Goal: Obtain resource: Download file/media

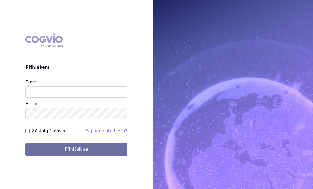
scroll to position [54, 0]
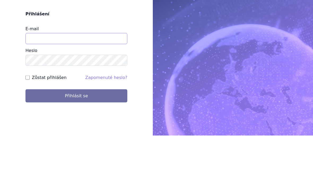
type input "[EMAIL_ADDRESS][DOMAIN_NAME]"
click at [76, 143] on button "Přihlásit se" at bounding box center [76, 149] width 102 height 13
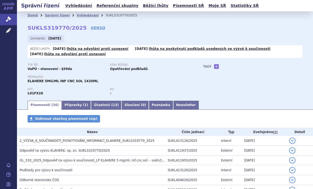
click at [28, 137] on td "2_VÝZVA_K_SOUČINNOSTI_POSKYTOVÁNÍ_INFORMACÍ_ELAHERE_SUKLS319770_2025" at bounding box center [91, 141] width 148 height 10
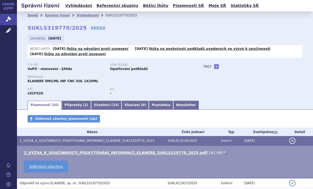
click at [37, 153] on link "2_VÝZVA_K_SOUČINNOSTI_POSKYTOVÁNÍ_INFORMACÍ_ELAHERE_SUKLS319770_2025.pdf" at bounding box center [115, 152] width 183 height 4
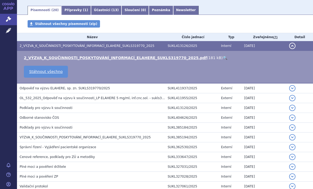
scroll to position [95, 0]
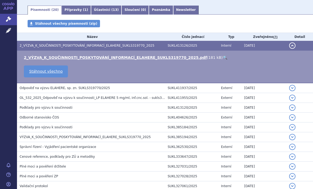
click at [40, 89] on span "Odpověď na výzvu ELAHERE, sp. zn. SUKLS319770/2025" at bounding box center [65, 88] width 90 height 4
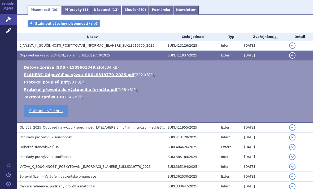
click at [39, 74] on link "ELAHERE_Odpověď na výzvu_SUKLS319770_2025.pdf" at bounding box center [79, 75] width 110 height 4
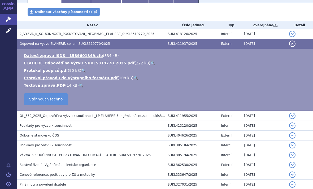
scroll to position [108, 0]
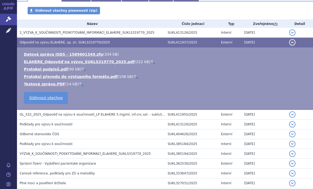
click at [76, 115] on span "OL_532_2025_Odpověď na výzvu k součinnosti_LP ELAHERE 5 mg/ml, inf.cnc.sol. - s…" at bounding box center [100, 115] width 161 height 4
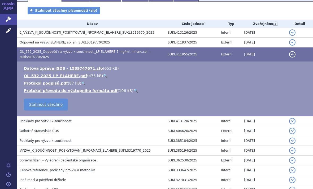
click at [39, 77] on link "OL_532_2025_LP_ELAHERE.pdf" at bounding box center [55, 76] width 63 height 4
click at [37, 126] on td "Odborné stanovisko ČOS" at bounding box center [91, 131] width 148 height 10
